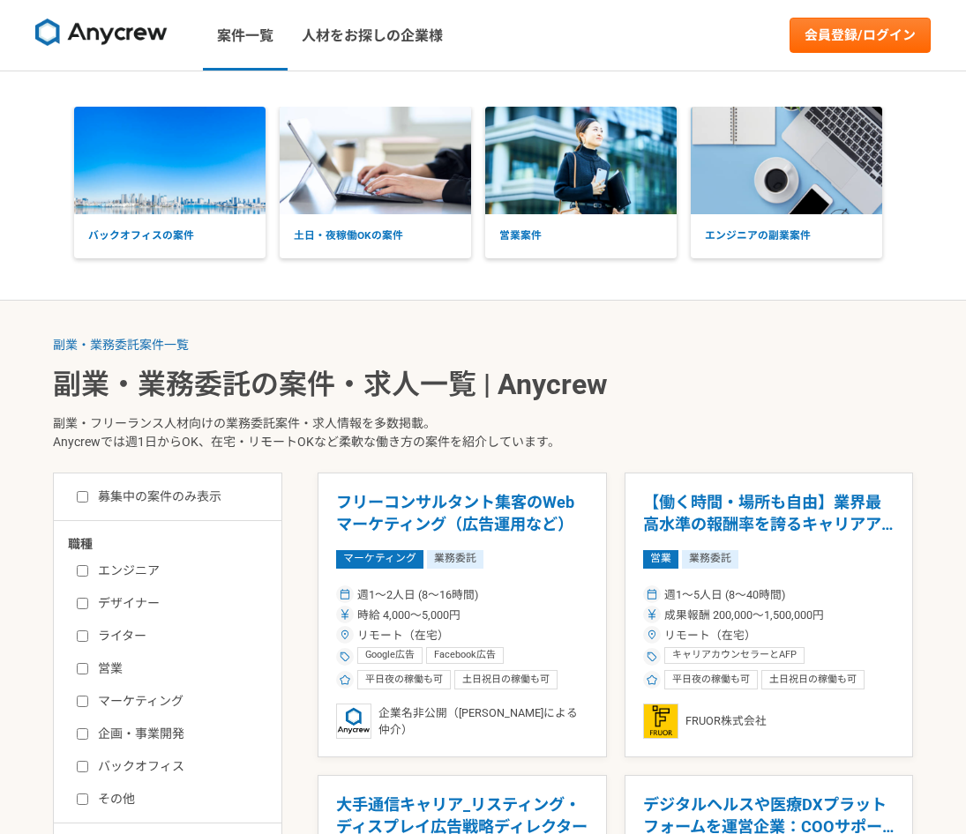
scroll to position [88, 0]
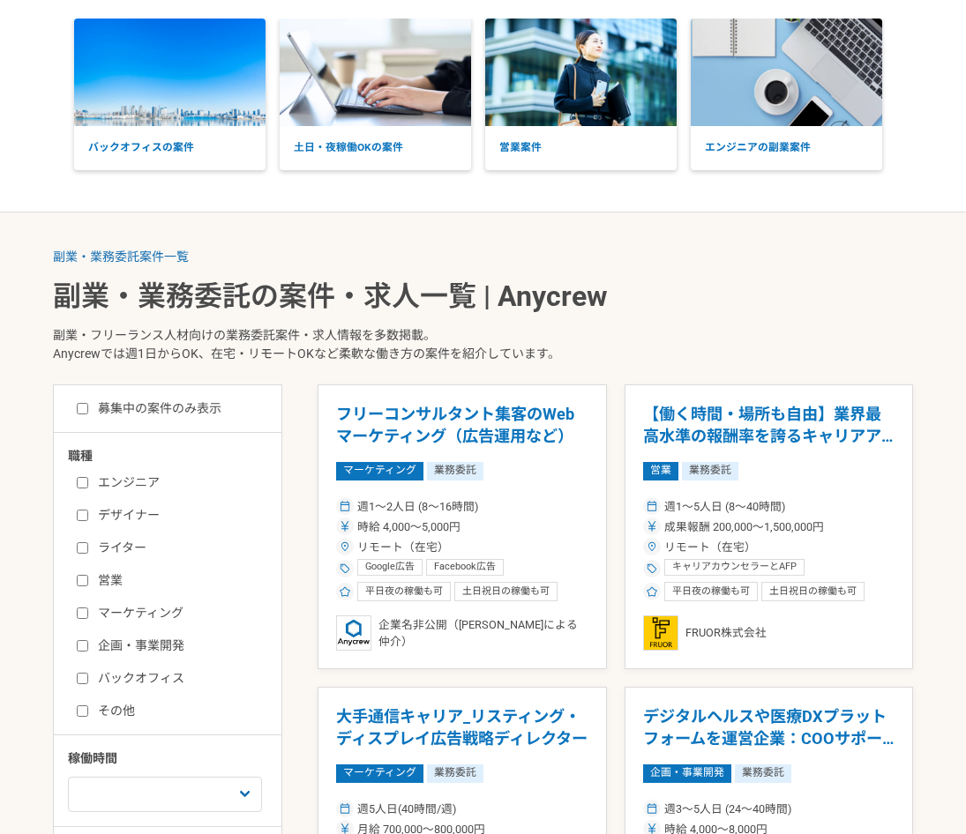
click at [91, 604] on label "マーケティング" at bounding box center [178, 613] width 203 height 19
click at [88, 608] on input "マーケティング" at bounding box center [82, 613] width 11 height 11
checkbox input "true"
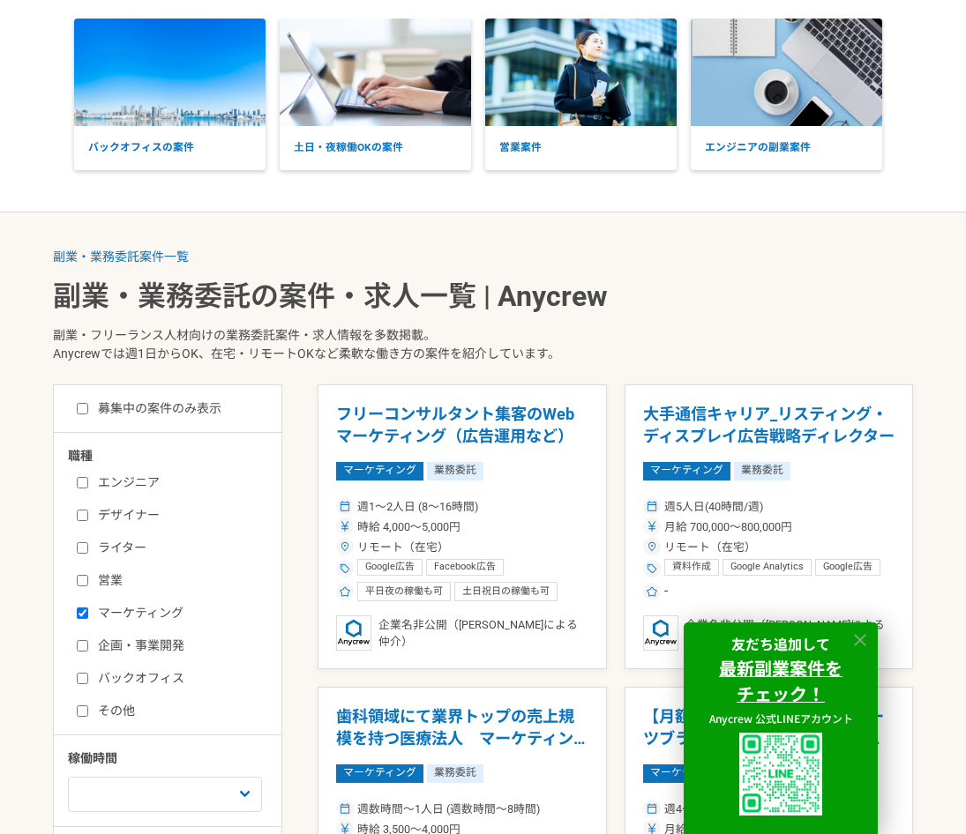
click at [858, 640] on icon at bounding box center [860, 641] width 20 height 20
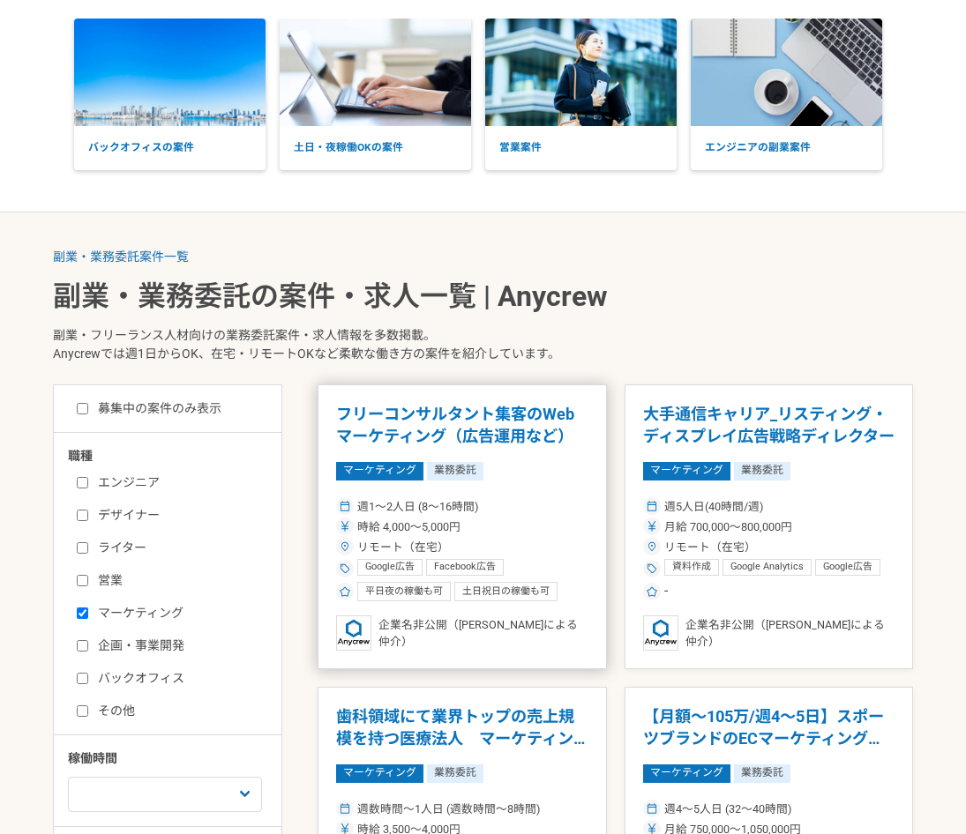
click at [518, 503] on div "週1〜2人日 (8〜16時間)" at bounding box center [462, 506] width 252 height 17
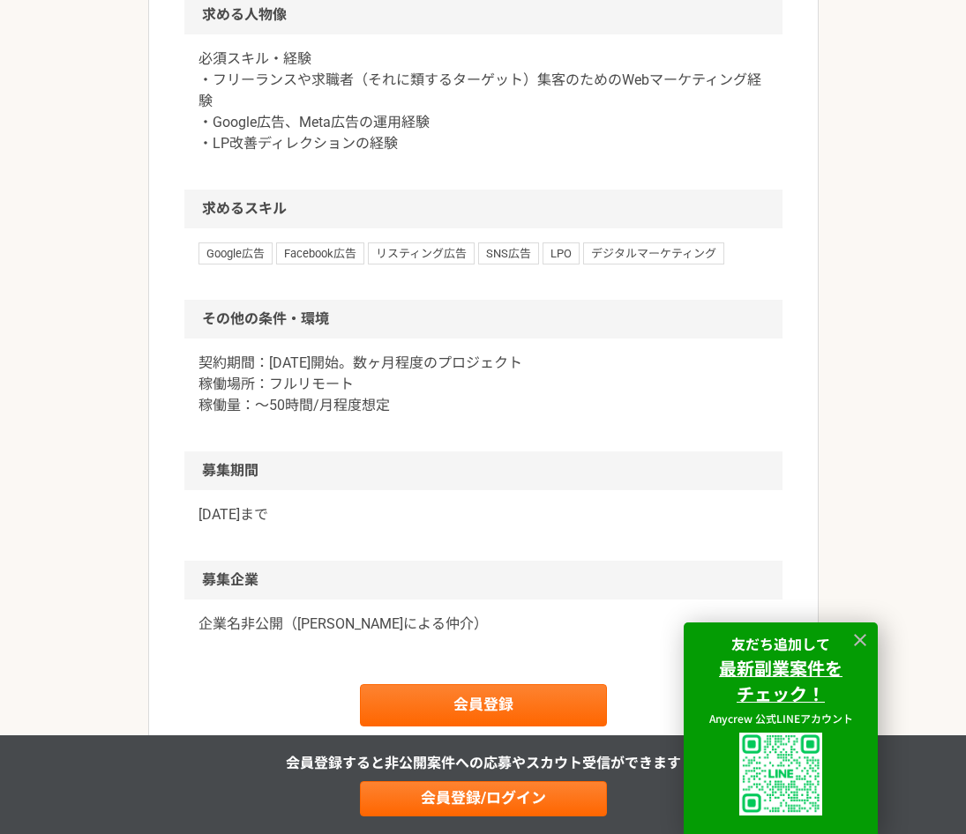
scroll to position [970, 0]
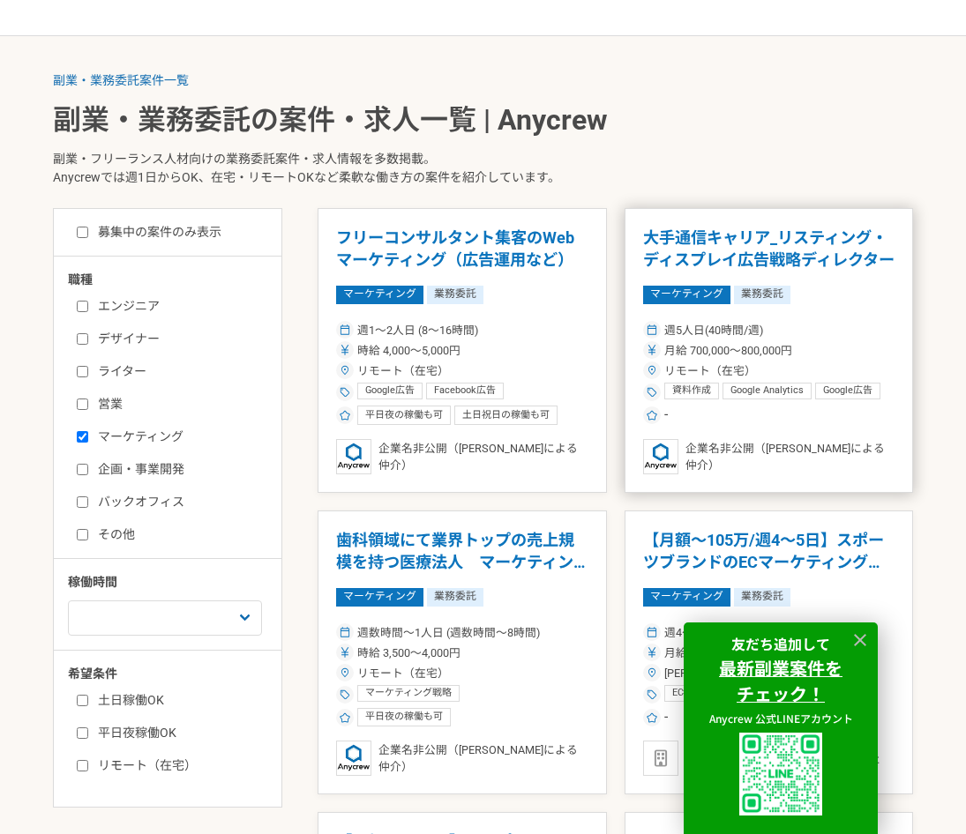
scroll to position [353, 0]
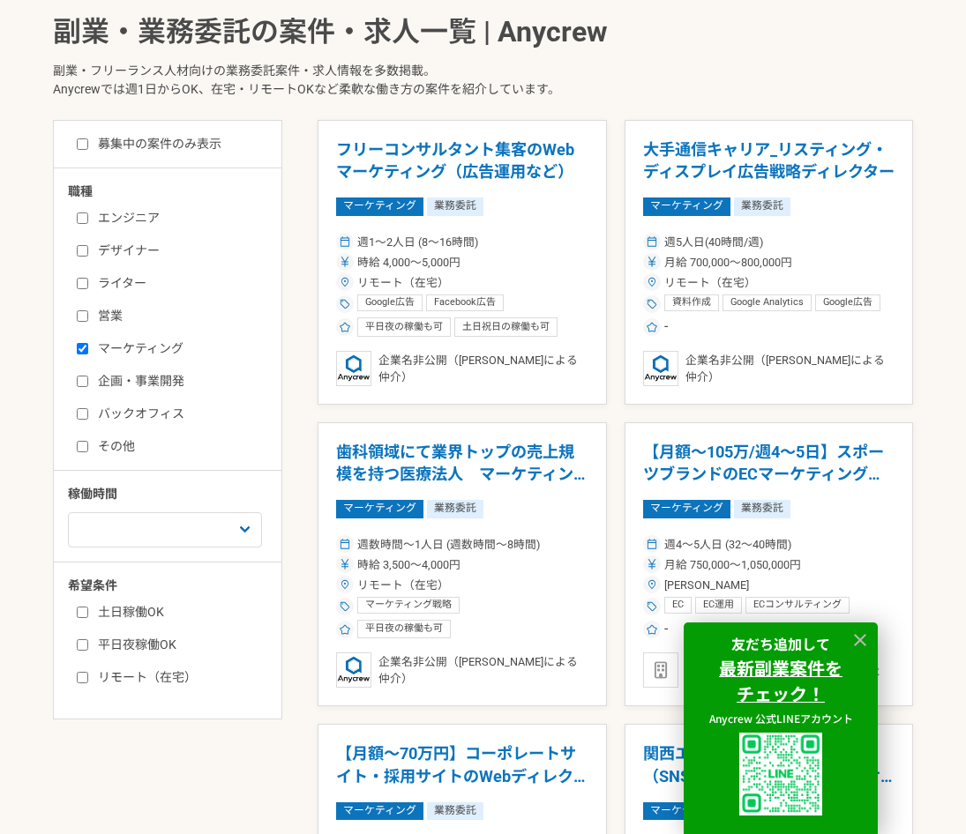
click at [73, 344] on div "エンジニア デザイナー ライター 営業 マーケティング 企画・事業開発 バックオフィス その他" at bounding box center [174, 330] width 212 height 252
click at [82, 349] on input "マーケティング" at bounding box center [82, 348] width 11 height 11
checkbox input "false"
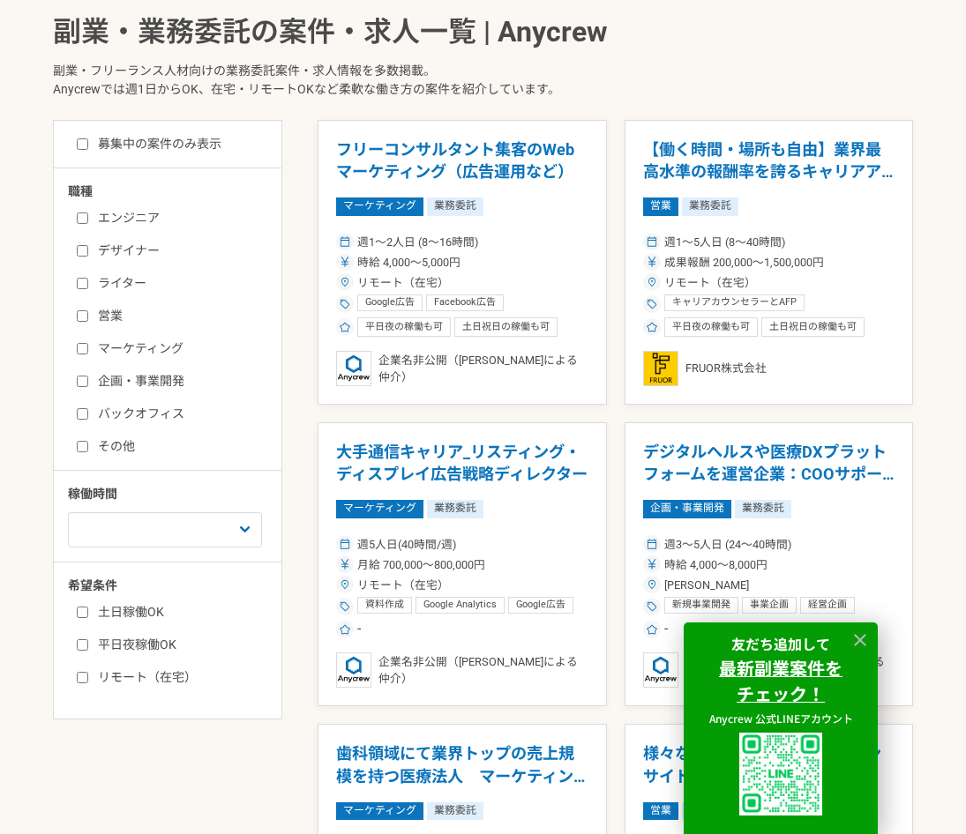
click at [75, 283] on div "エンジニア デザイナー ライター 営業 マーケティング 企画・事業開発 バックオフィス その他" at bounding box center [174, 330] width 212 height 252
click at [95, 284] on label "ライター" at bounding box center [178, 283] width 203 height 19
click at [88, 284] on input "ライター" at bounding box center [82, 283] width 11 height 11
checkbox input "true"
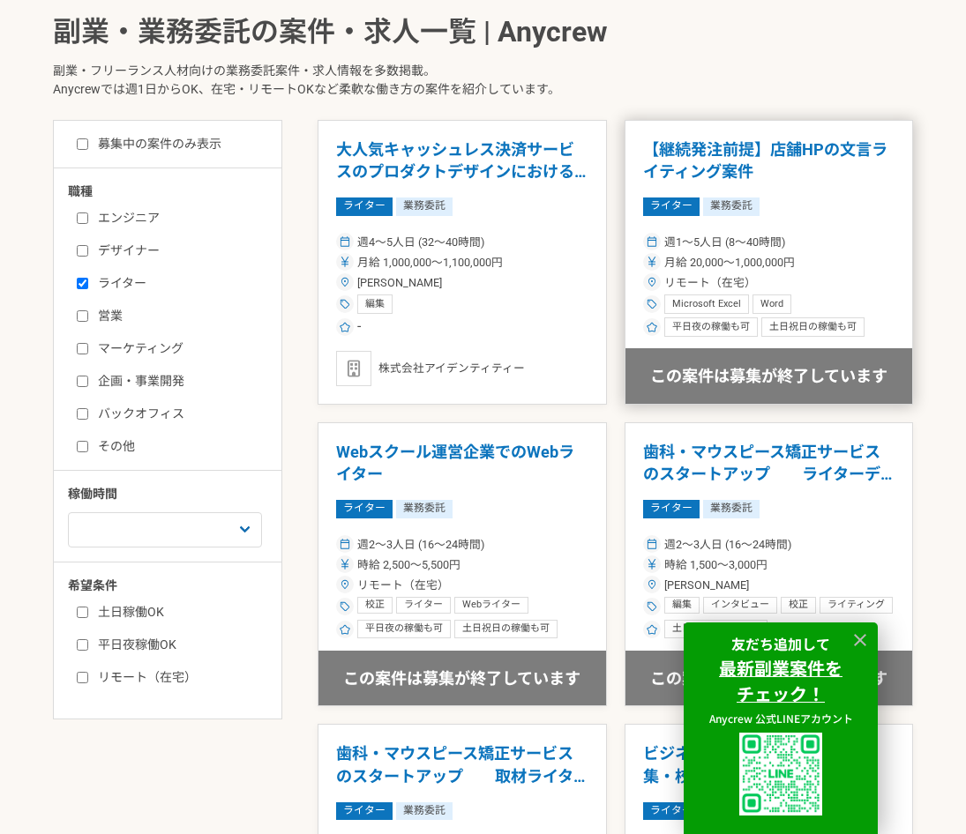
click at [853, 299] on div "Microsoft Excel Word" at bounding box center [769, 304] width 252 height 19
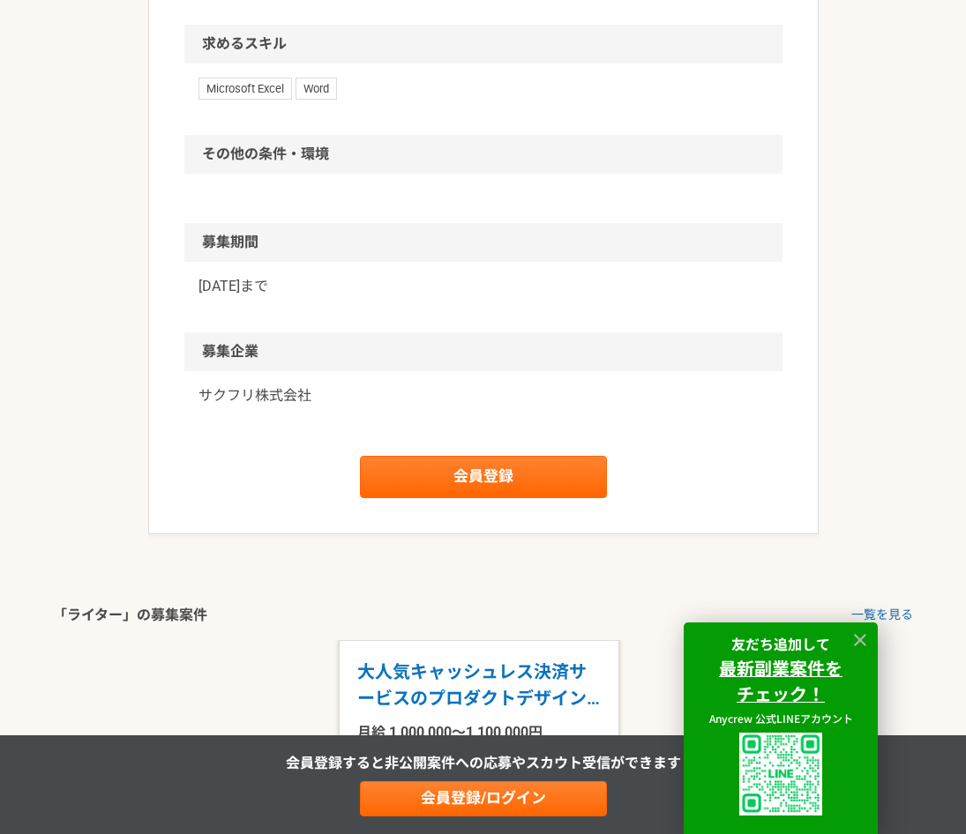
scroll to position [1411, 0]
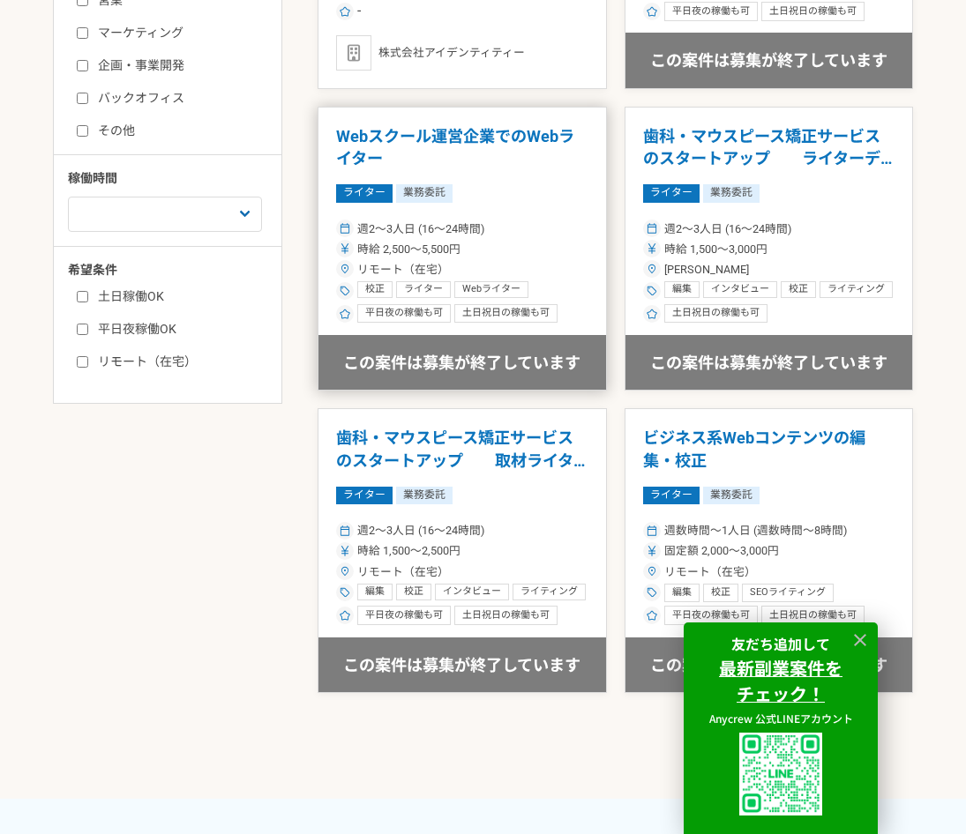
scroll to position [706, 0]
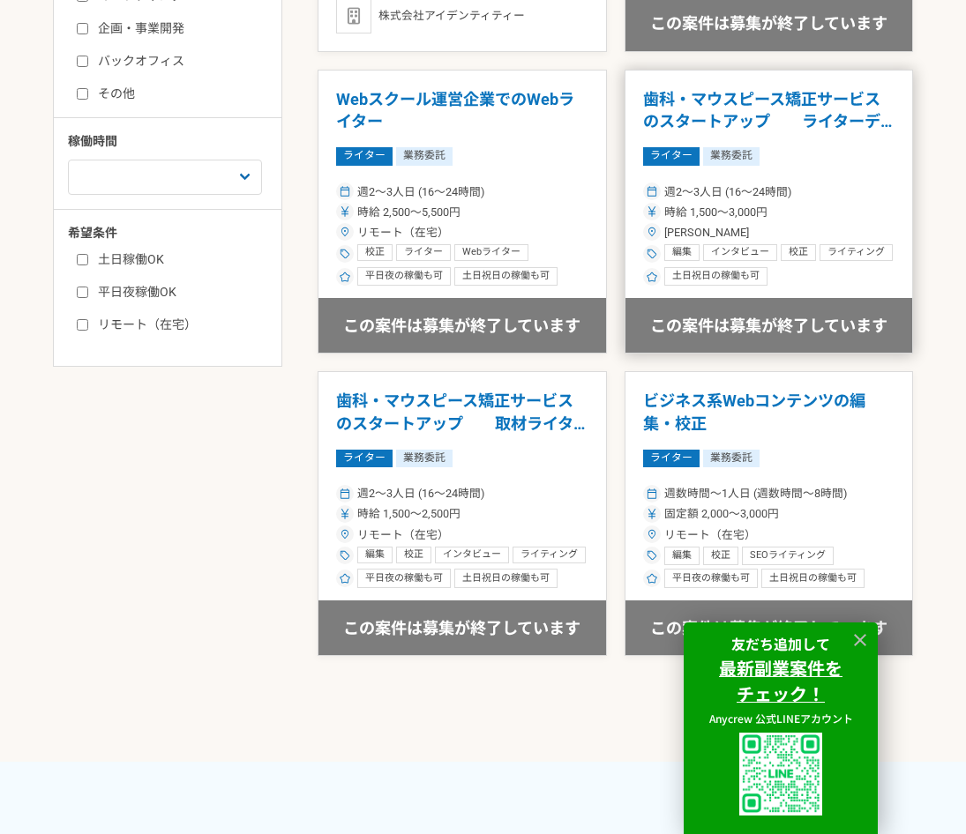
click at [823, 199] on div "週2〜3人日 (16〜24時間)" at bounding box center [769, 191] width 252 height 17
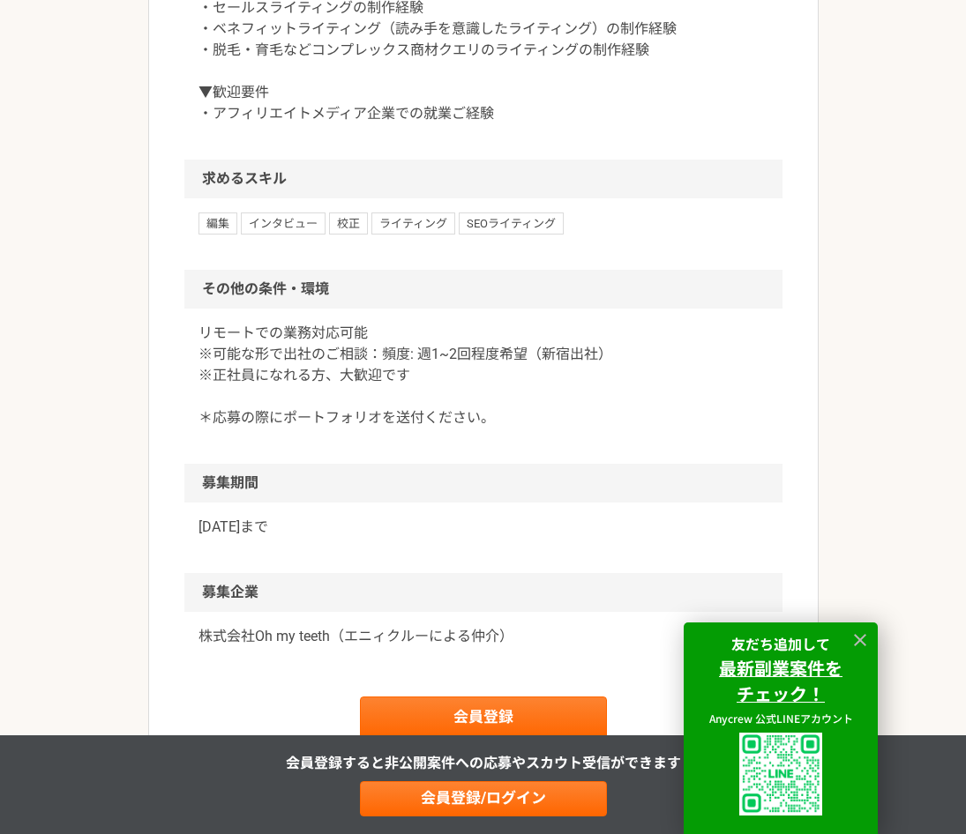
scroll to position [1323, 0]
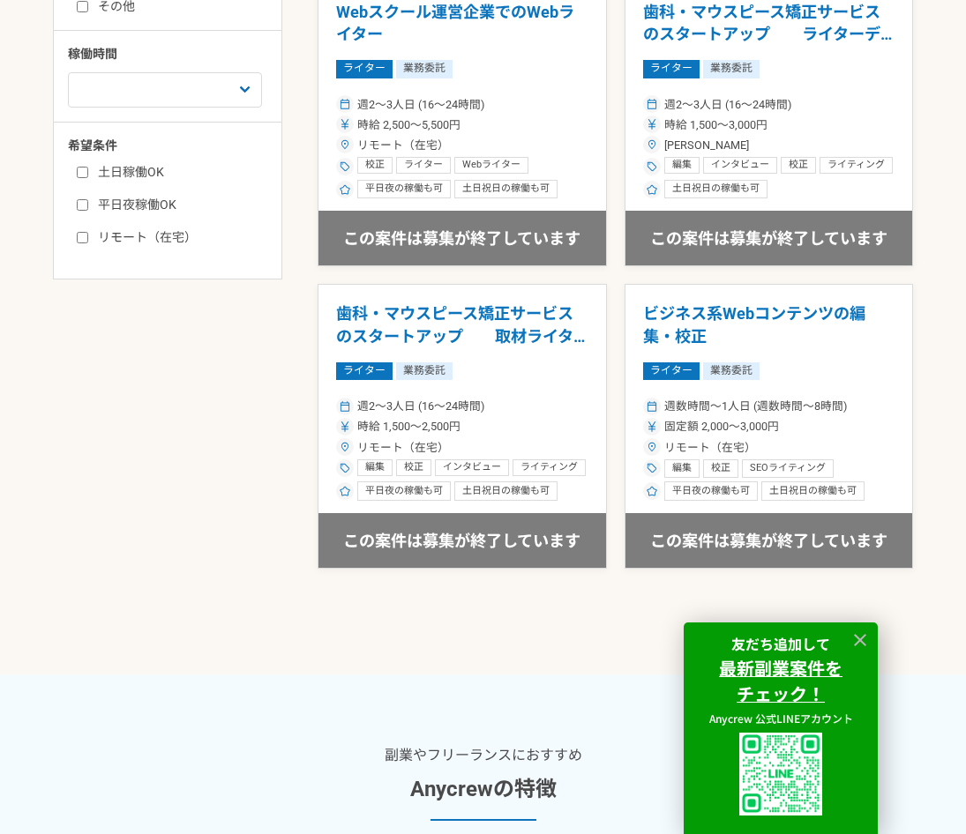
scroll to position [794, 0]
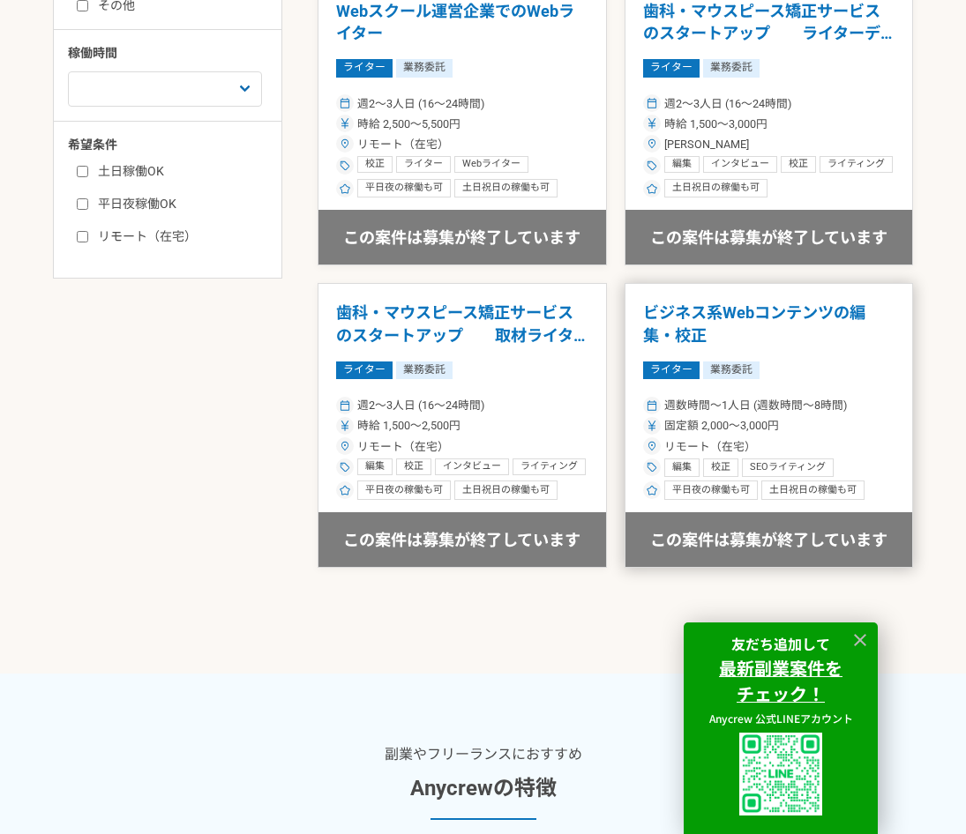
click at [823, 430] on div "固定額 2,000〜3,000円" at bounding box center [769, 425] width 252 height 17
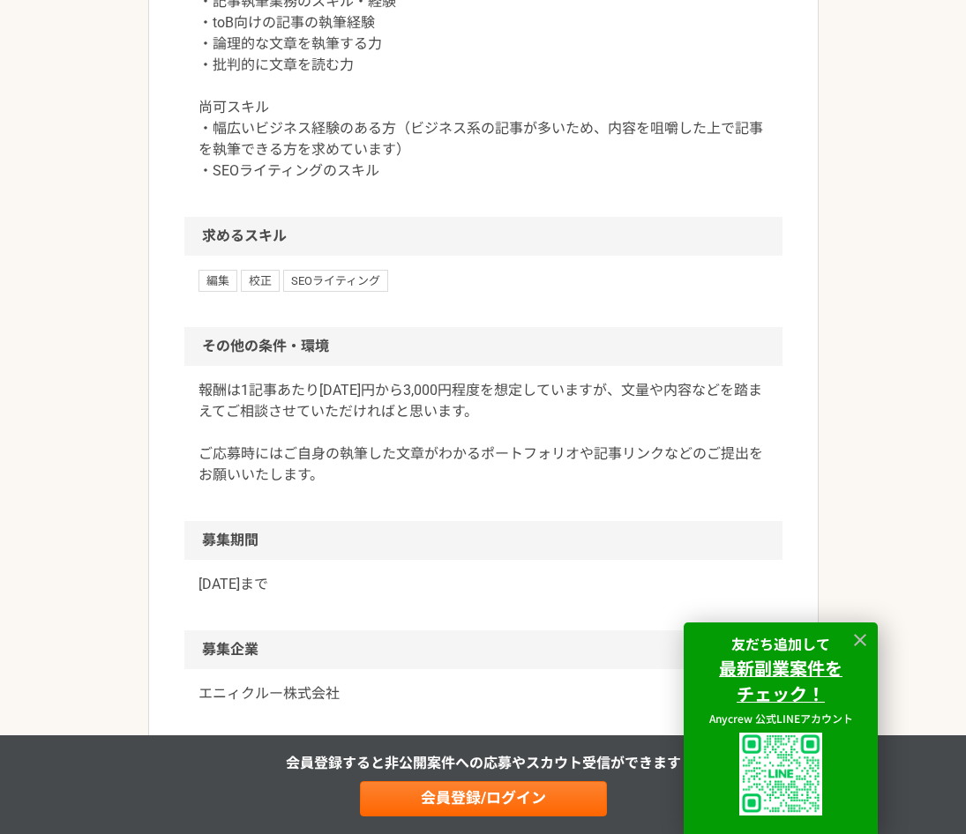
scroll to position [1059, 0]
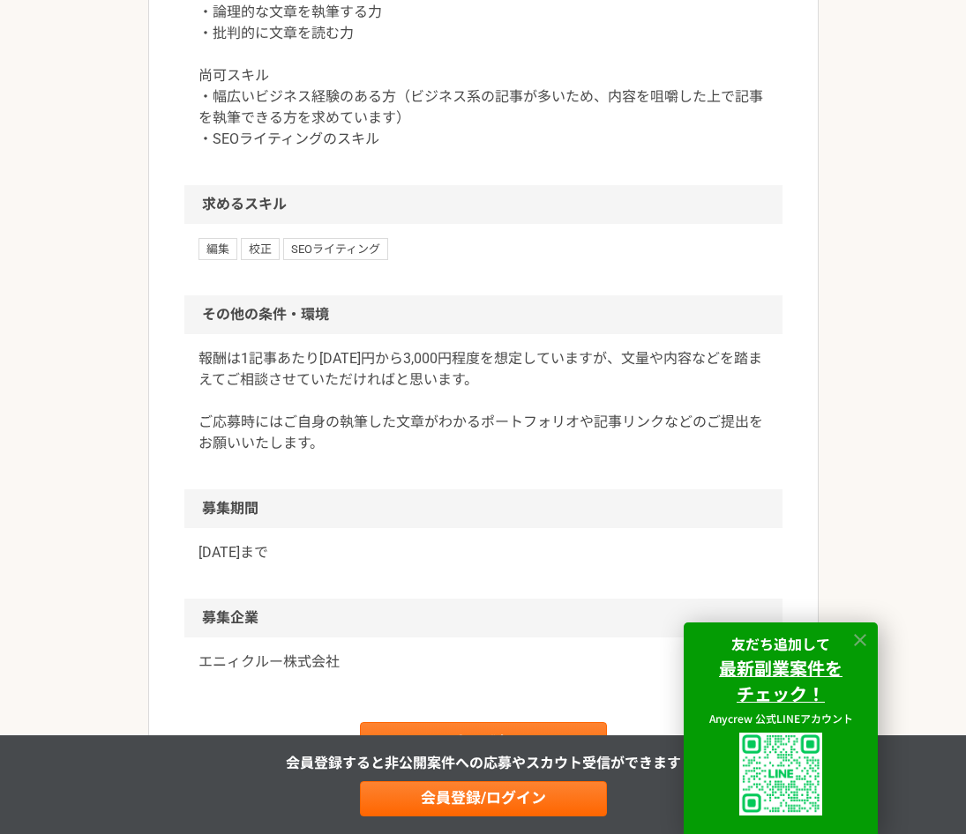
click at [864, 637] on icon at bounding box center [860, 640] width 12 height 12
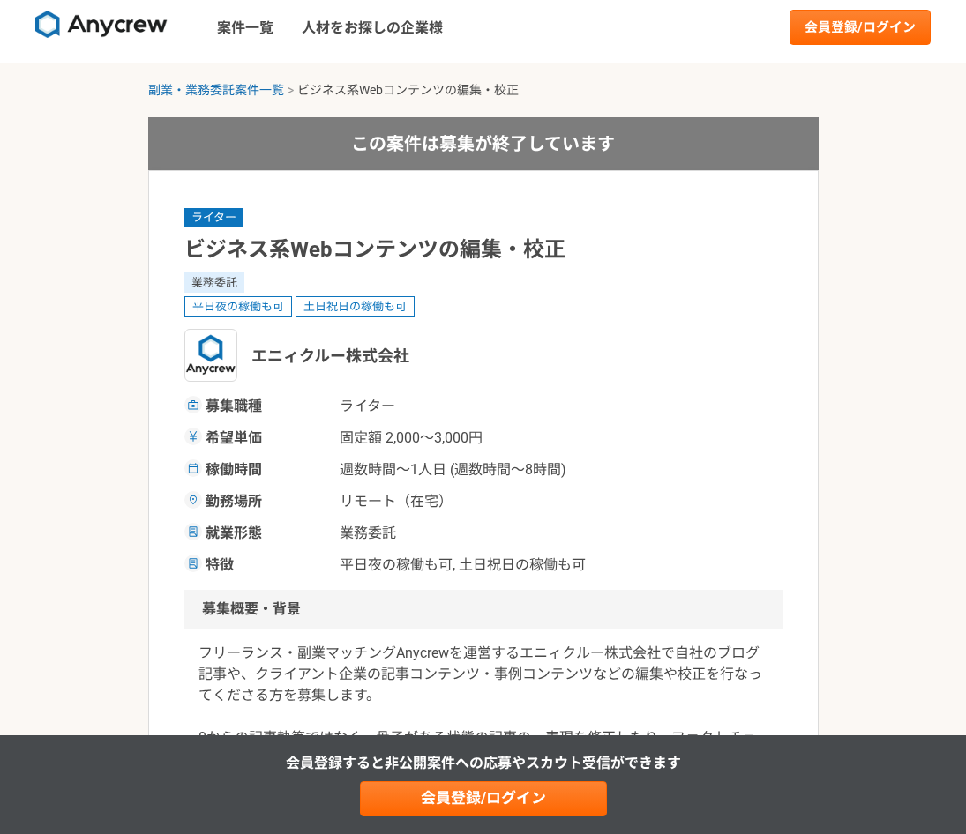
scroll to position [0, 0]
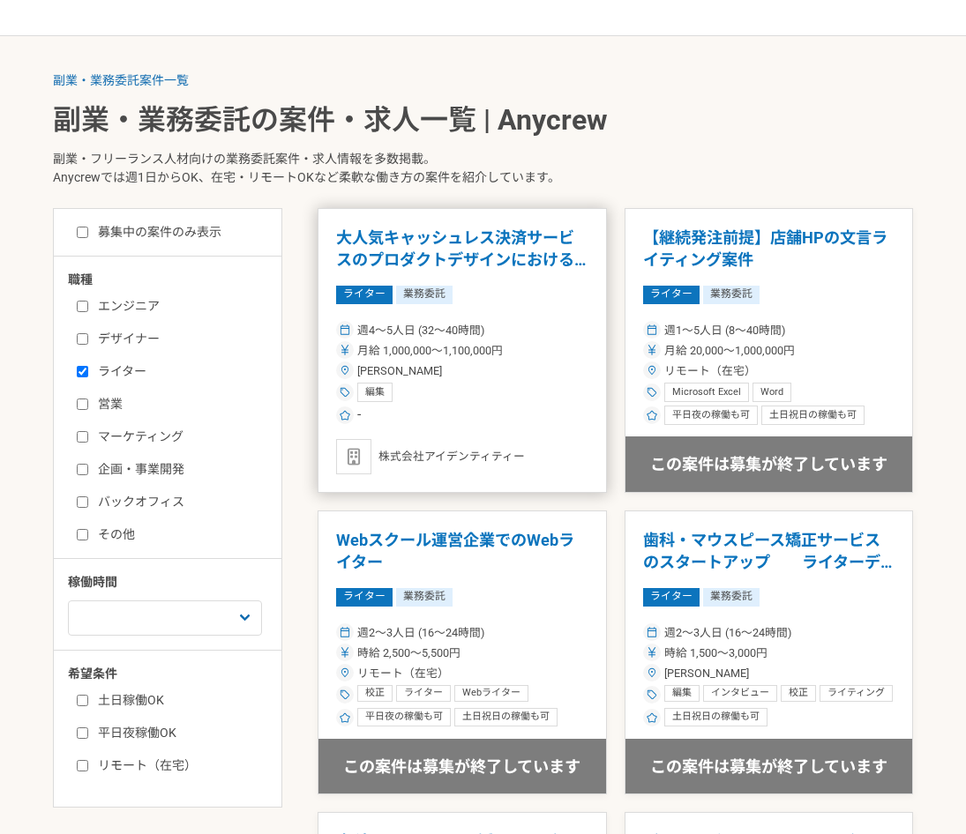
scroll to position [353, 0]
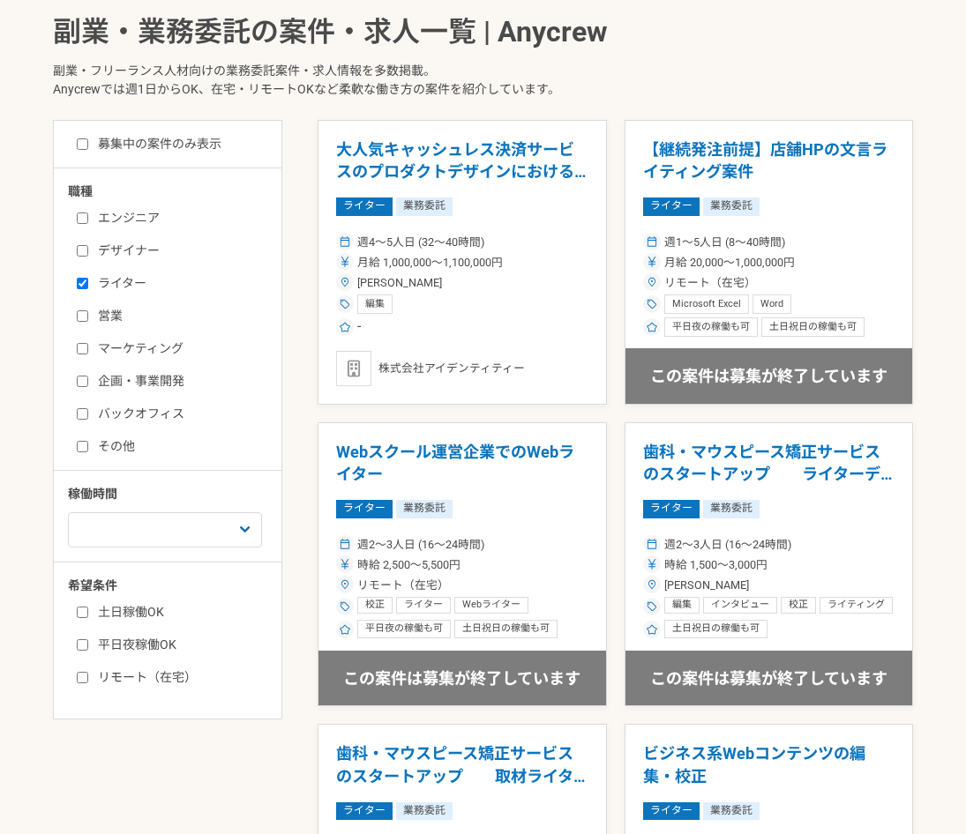
click at [241, 509] on div "週1人日（8時間）以下 週2人日（16時間）以下 週3人日（24時間）以下 週4人日（32時間）以下 週5人日（40時間）以下" at bounding box center [174, 526] width 212 height 41
click at [241, 513] on select "週1人日（8時間）以下 週2人日（16時間）以下 週3人日（24時間）以下 週4人日（32時間）以下 週5人日（40時間）以下" at bounding box center [165, 530] width 194 height 35
click at [243, 522] on select "週1人日（8時間）以下 週2人日（16時間）以下 週3人日（24時間）以下 週4人日（32時間）以下 週5人日（40時間）以下" at bounding box center [165, 530] width 194 height 35
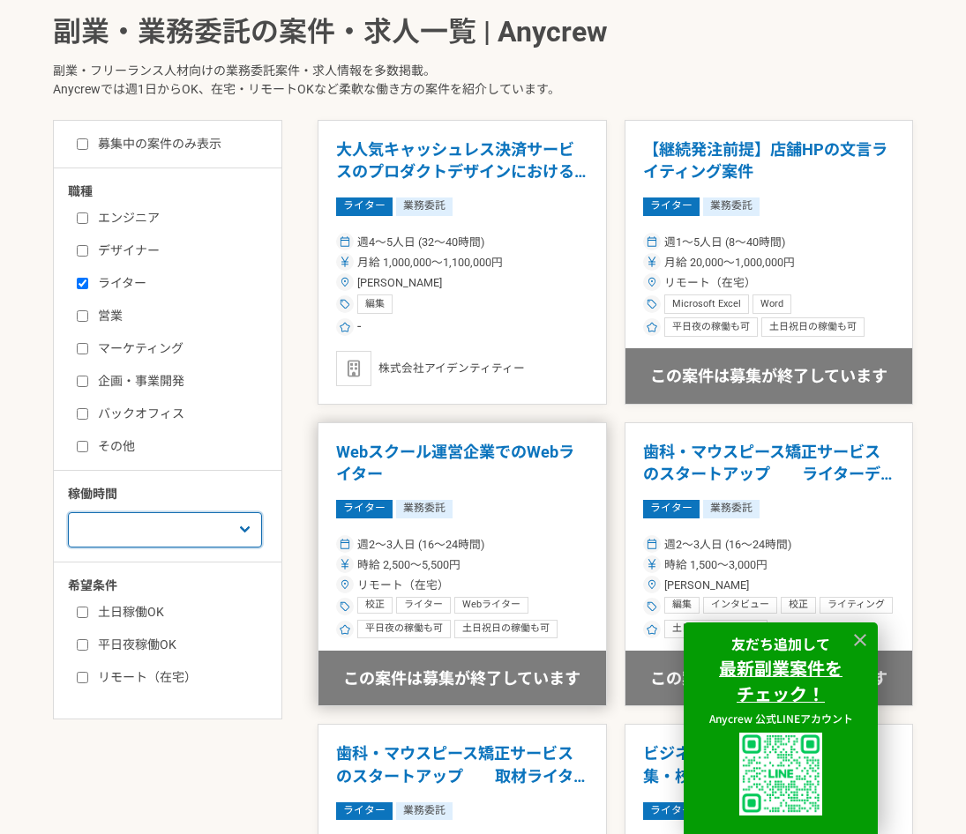
scroll to position [529, 0]
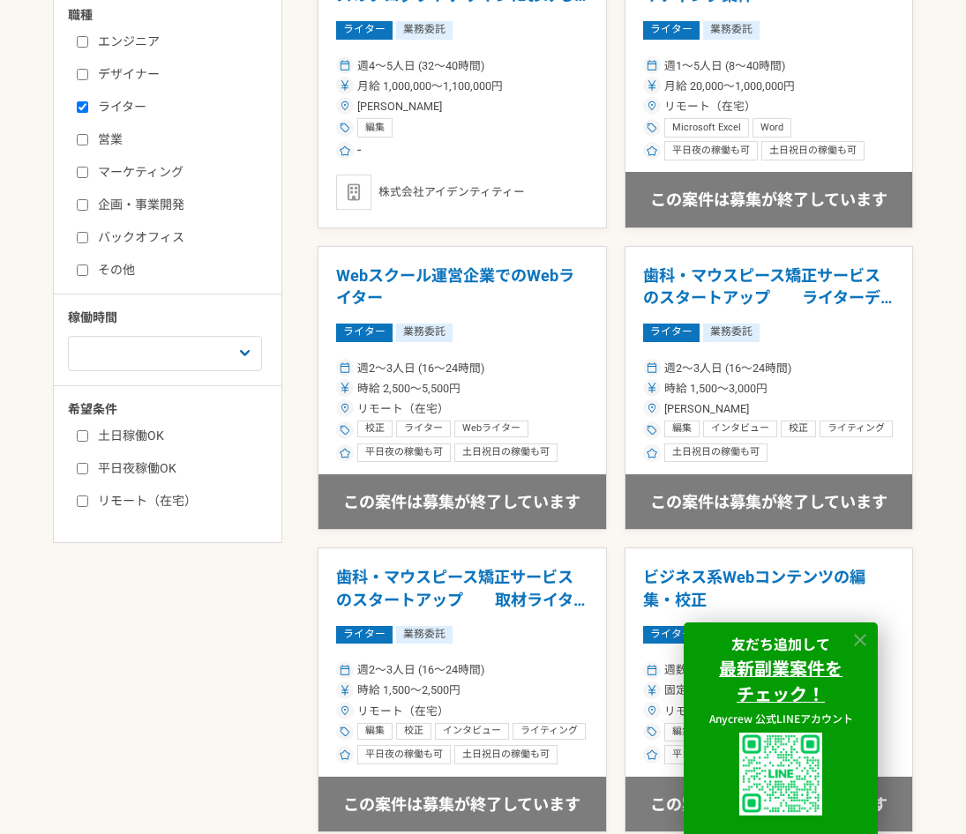
click at [856, 639] on icon at bounding box center [860, 641] width 20 height 20
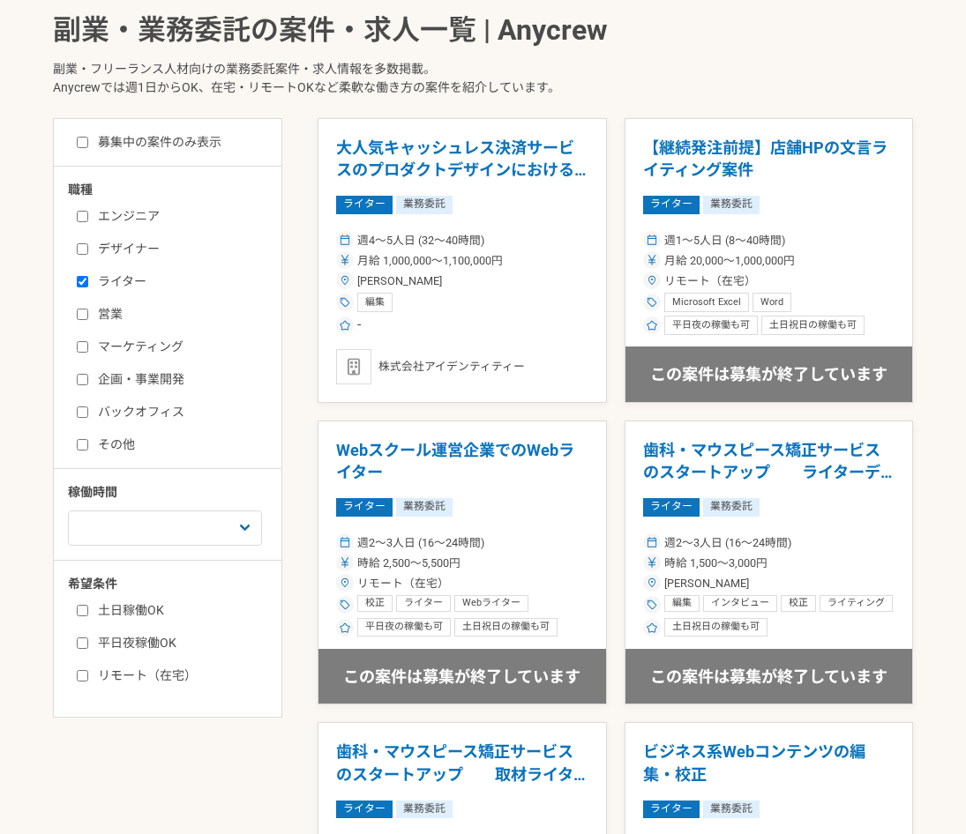
scroll to position [353, 0]
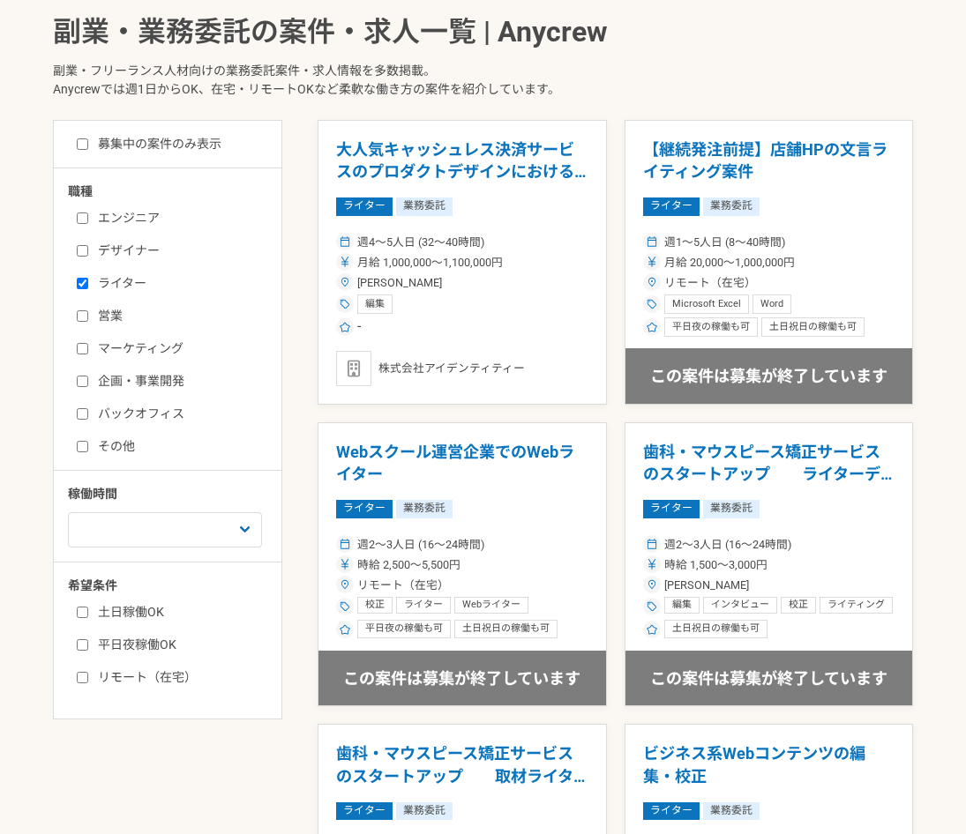
click at [84, 286] on input "ライター" at bounding box center [82, 283] width 11 height 11
checkbox input "false"
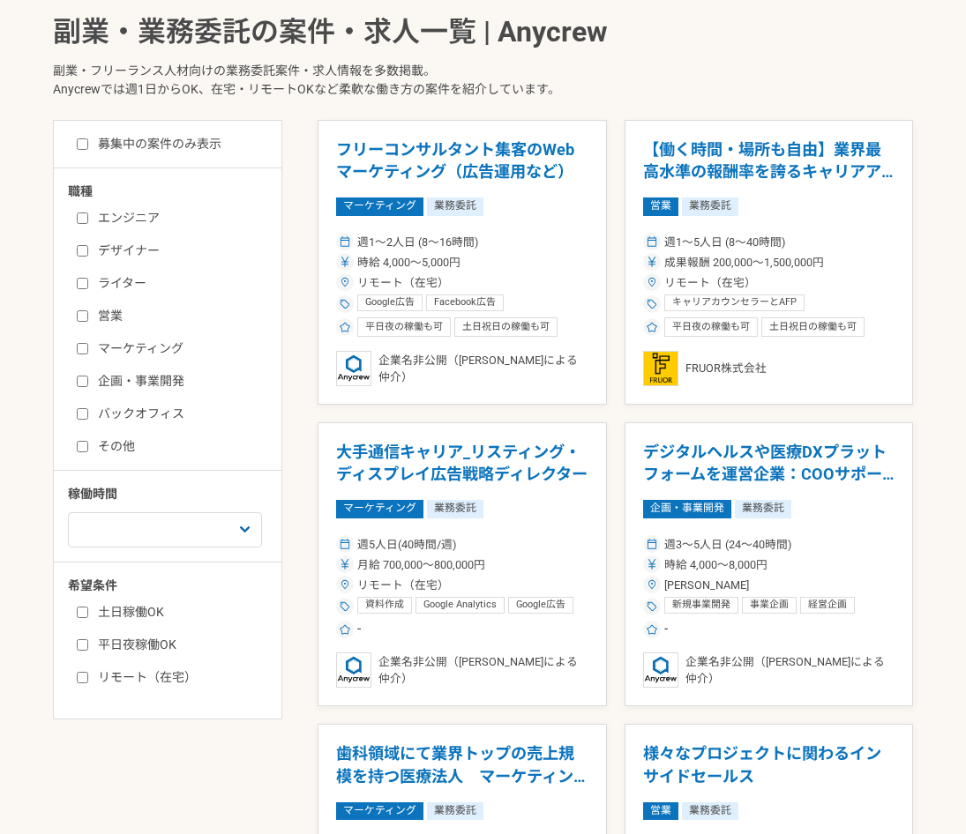
click at [75, 442] on div "エンジニア デザイナー ライター 営業 マーケティング 企画・事業開発 バックオフィス その他" at bounding box center [174, 330] width 212 height 252
click at [91, 441] on label "その他" at bounding box center [178, 447] width 203 height 19
click at [88, 441] on input "その他" at bounding box center [82, 446] width 11 height 11
checkbox input "true"
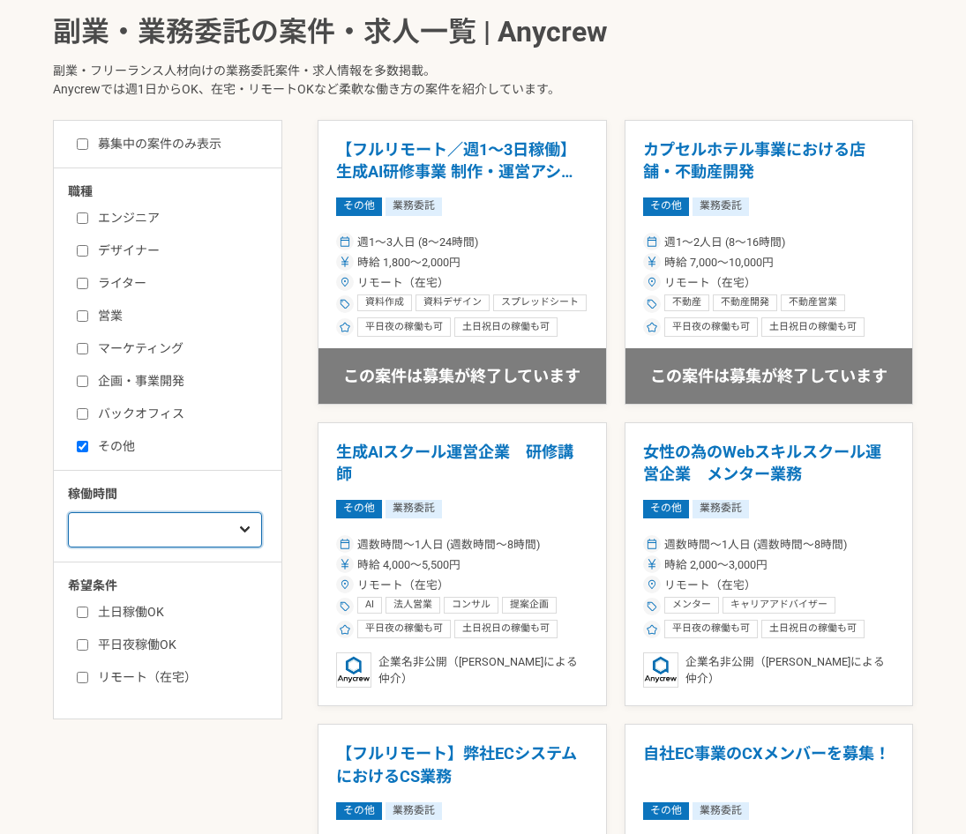
click at [258, 521] on select "週1人日（8時間）以下 週2人日（16時間）以下 週3人日（24時間）以下 週4人日（32時間）以下 週5人日（40時間）以下" at bounding box center [165, 530] width 194 height 35
click at [230, 515] on select "週1人日（8時間）以下 週2人日（16時間）以下 週3人日（24時間）以下 週4人日（32時間）以下 週5人日（40時間）以下" at bounding box center [165, 530] width 194 height 35
drag, startPoint x: 230, startPoint y: 515, endPoint x: 231, endPoint y: 532, distance: 16.8
click at [230, 515] on select "週1人日（8時間）以下 週2人日（16時間）以下 週3人日（24時間）以下 週4人日（32時間）以下 週5人日（40時間）以下" at bounding box center [165, 530] width 194 height 35
select select "1"
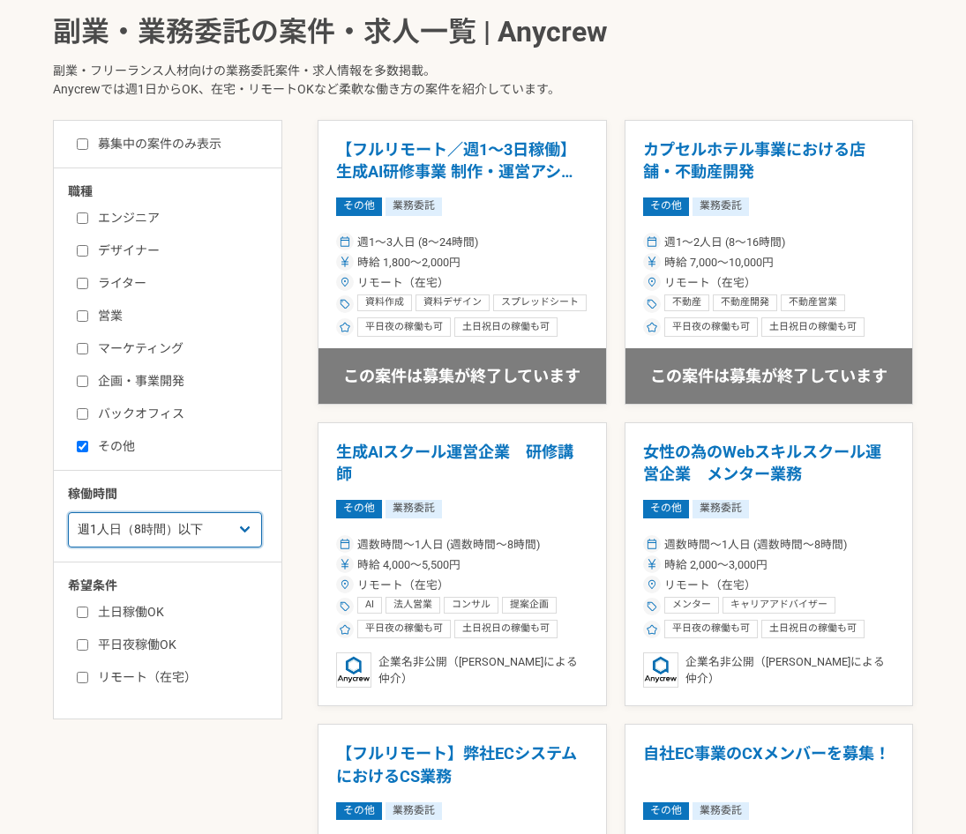
click at [68, 513] on select "週1人日（8時間）以下 週2人日（16時間）以下 週3人日（24時間）以下 週4人日（32時間）以下 週5人日（40時間）以下" at bounding box center [165, 530] width 194 height 35
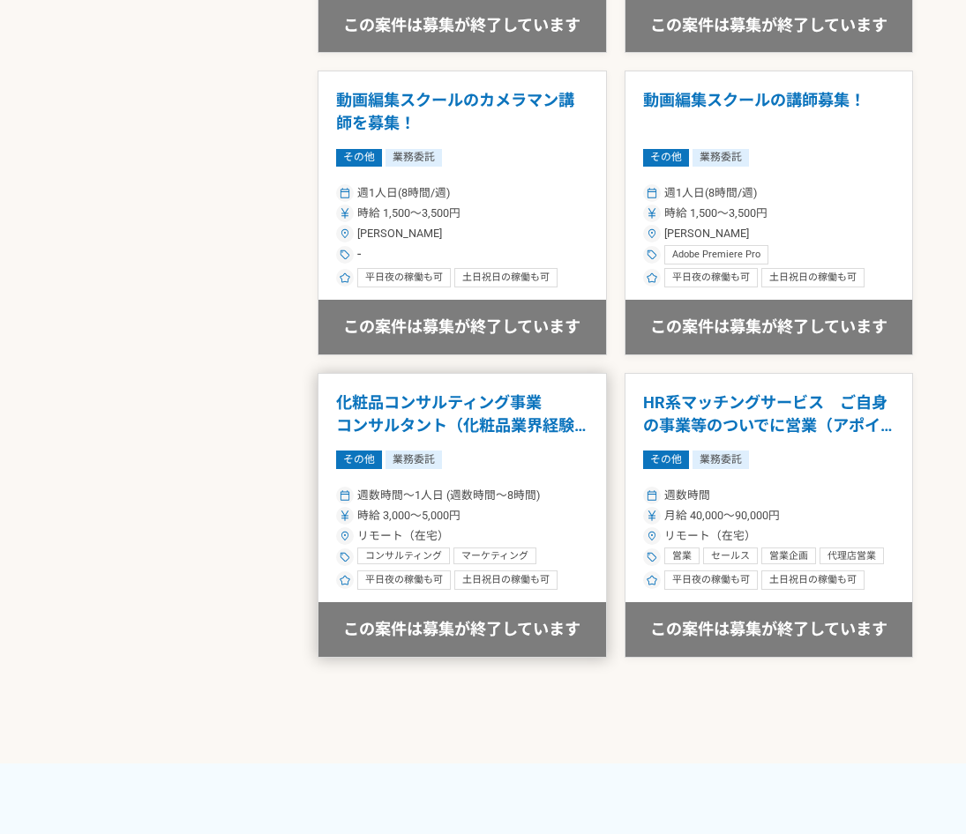
scroll to position [1323, 0]
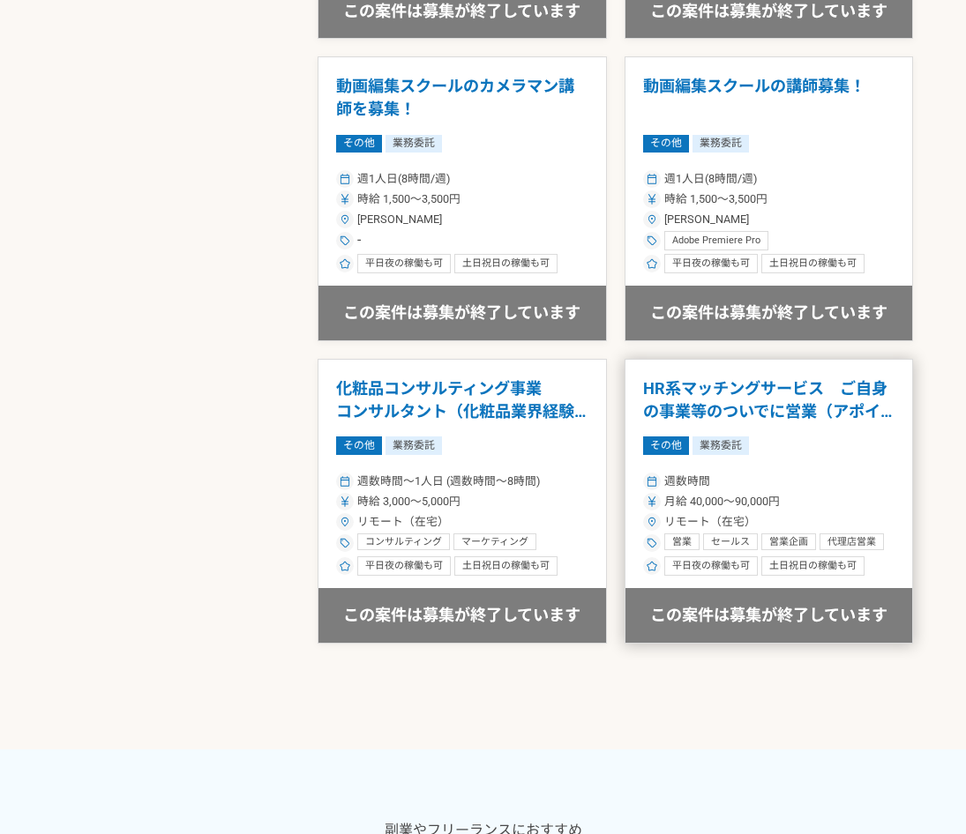
click at [837, 562] on div "週数時間 月給 40,000〜90,000円 リモート（在宅） 営業 セールス 営業企画 代理店営業 インサイドセールス フィールドセールス コンサル営業 人…" at bounding box center [769, 522] width 252 height 107
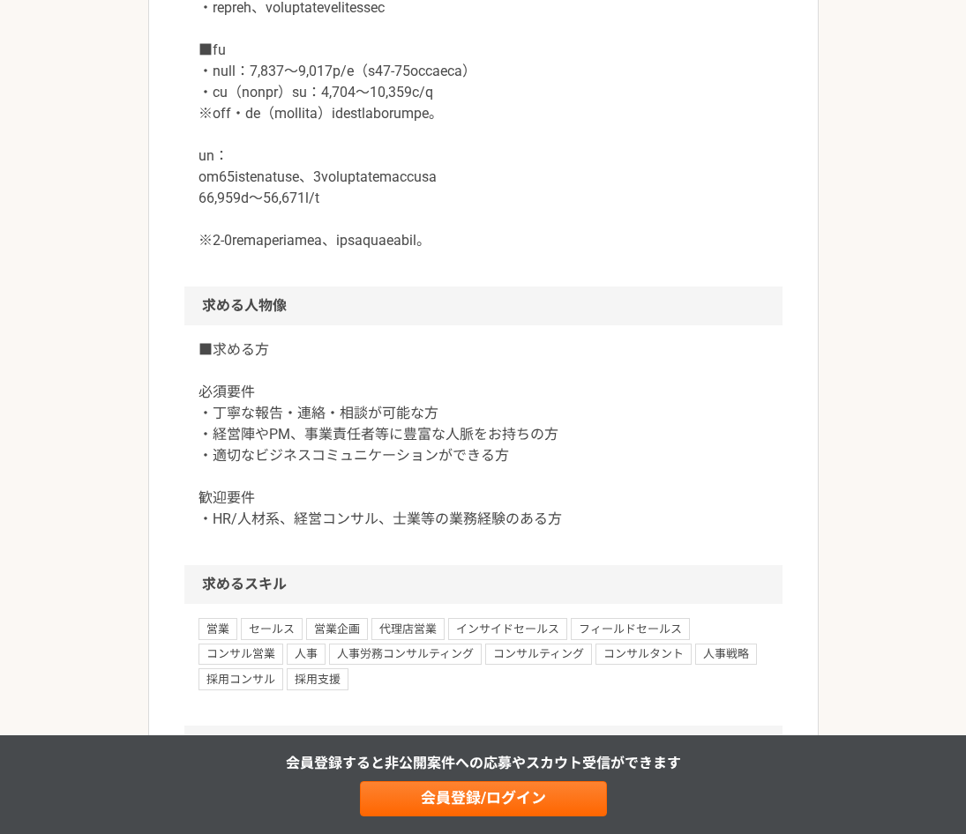
scroll to position [1676, 0]
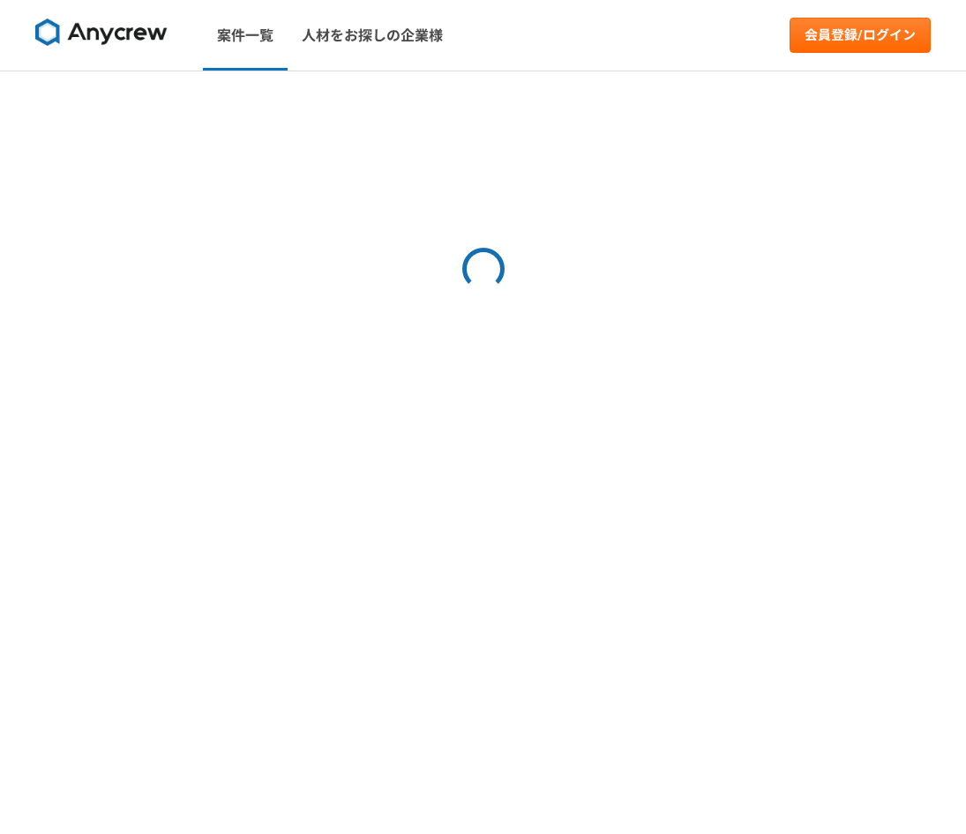
select select "1"
